Goal: Task Accomplishment & Management: Manage account settings

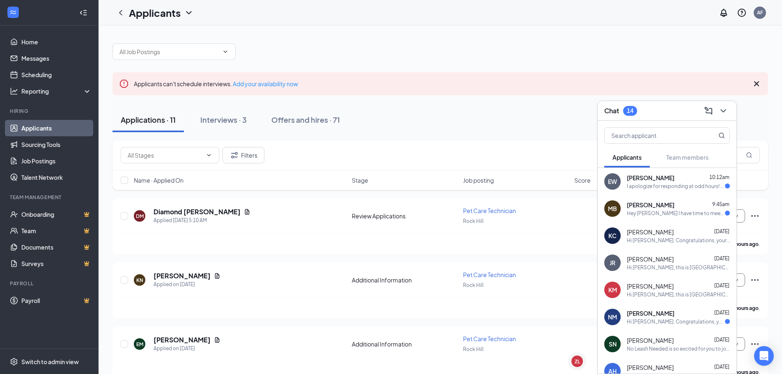
click at [659, 264] on div "Hi [PERSON_NAME], this is [GEOGRAPHIC_DATA], the resort manager with NLN in [GE…" at bounding box center [678, 267] width 103 height 7
click at [654, 237] on div "Hi [PERSON_NAME]. Congratulations, your meeting with No Leash Needed for Pet Ca…" at bounding box center [678, 240] width 103 height 7
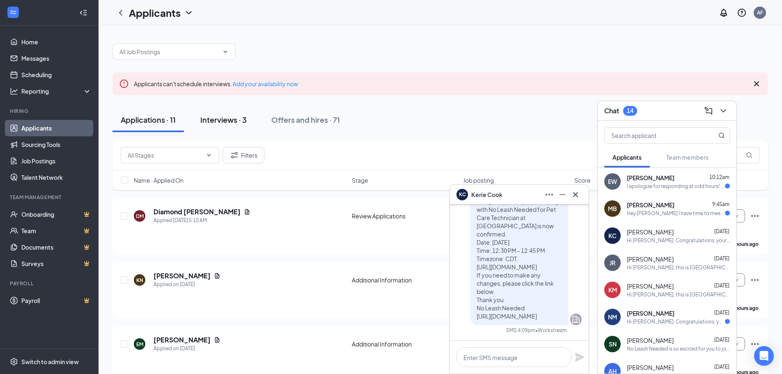
click at [241, 124] on div "Interviews · 3" at bounding box center [223, 120] width 46 height 10
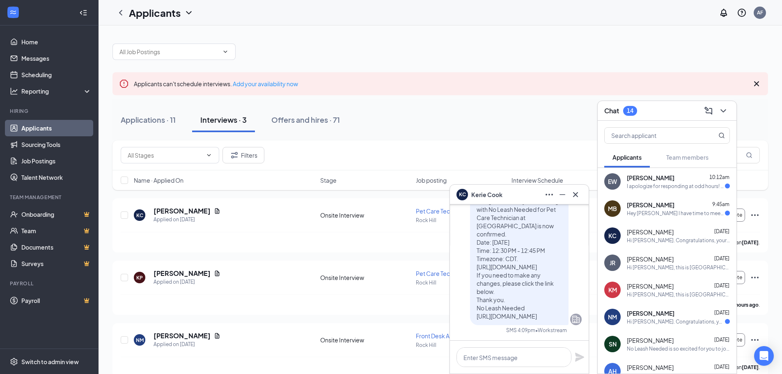
scroll to position [13, 0]
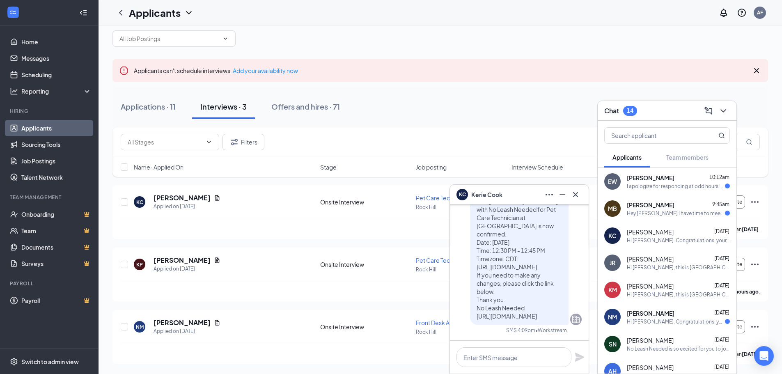
click at [513, 197] on div "KC [PERSON_NAME]" at bounding box center [519, 194] width 126 height 13
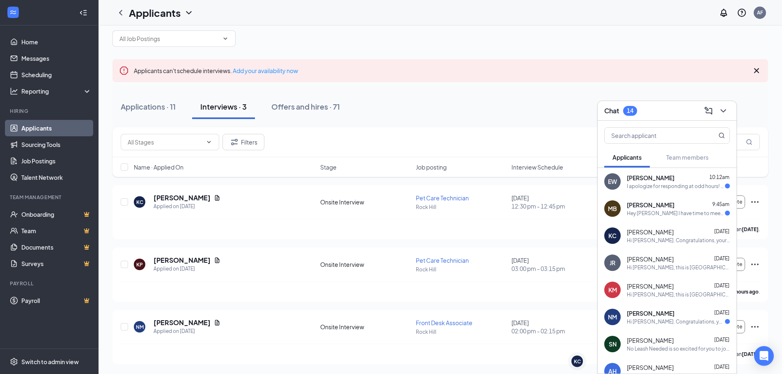
click at [683, 111] on div "Chat 14" at bounding box center [667, 110] width 126 height 13
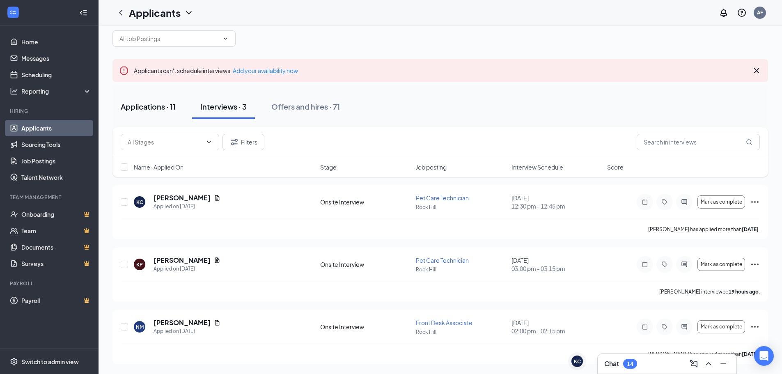
click at [143, 103] on div "Applications · 11" at bounding box center [148, 106] width 55 height 10
